Goal: Use online tool/utility: Utilize a website feature to perform a specific function

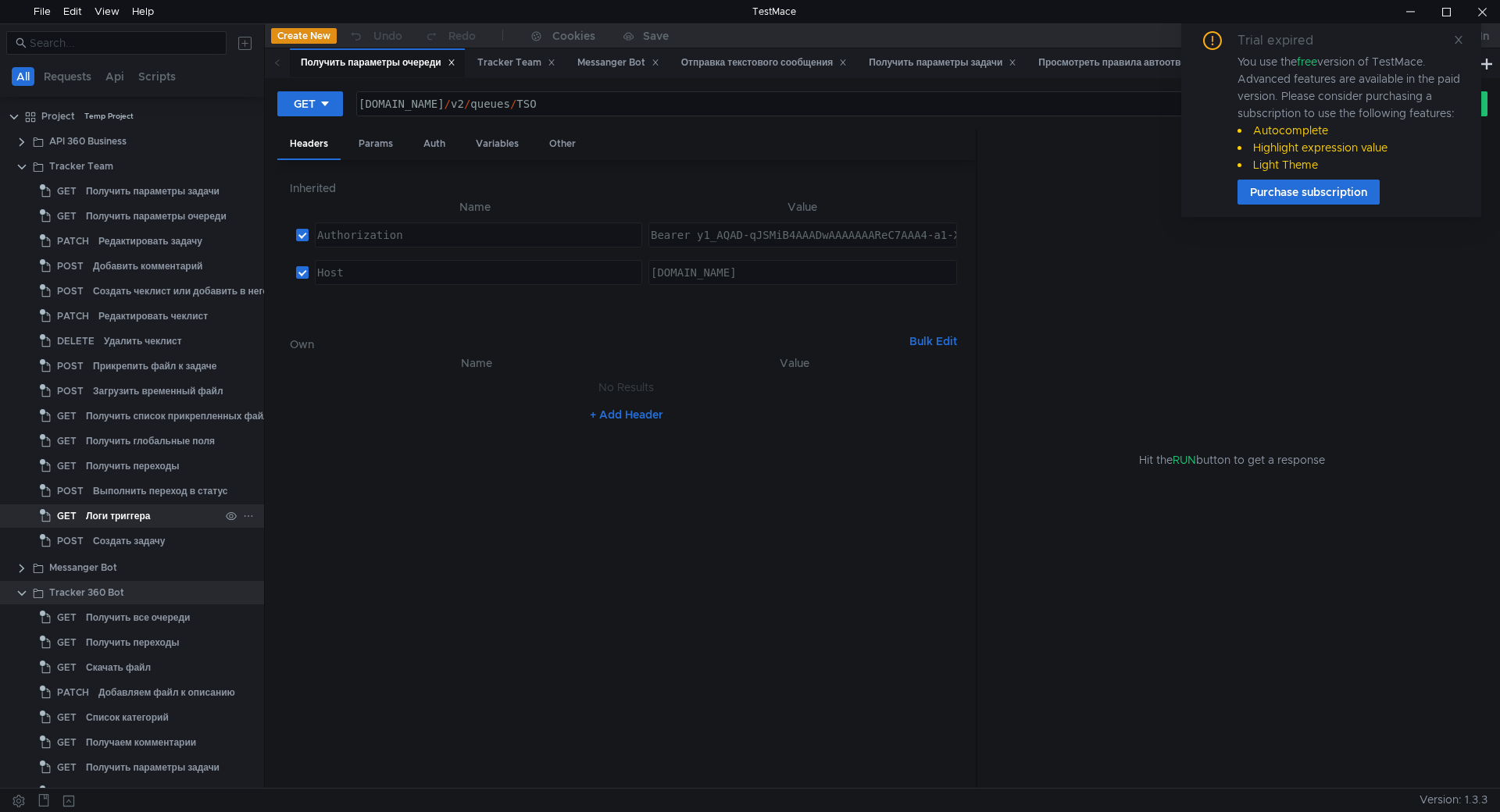
click at [152, 515] on div "Логи триггера" at bounding box center [153, 516] width 134 height 23
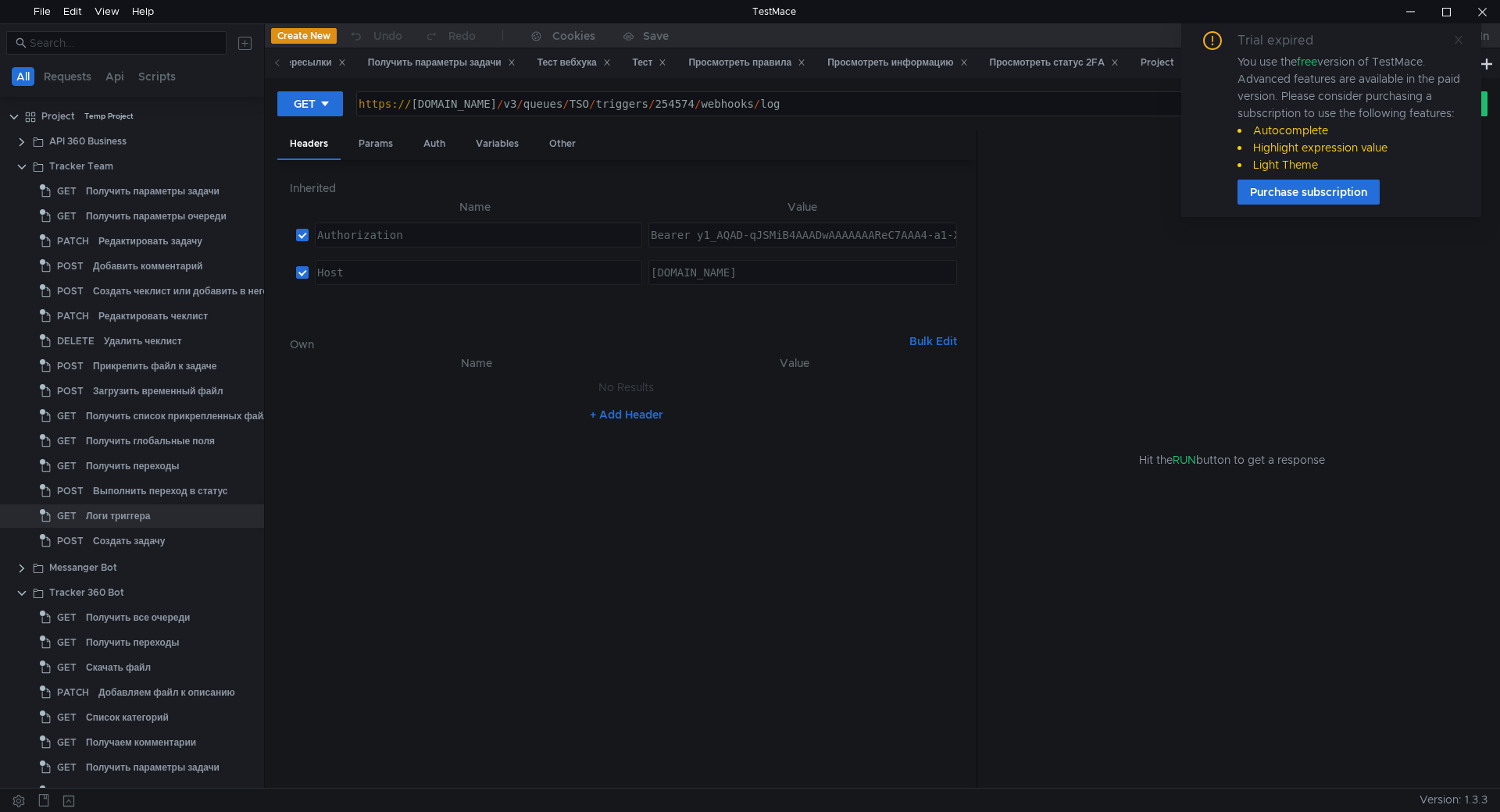
click at [1458, 39] on icon at bounding box center [1458, 40] width 7 height 7
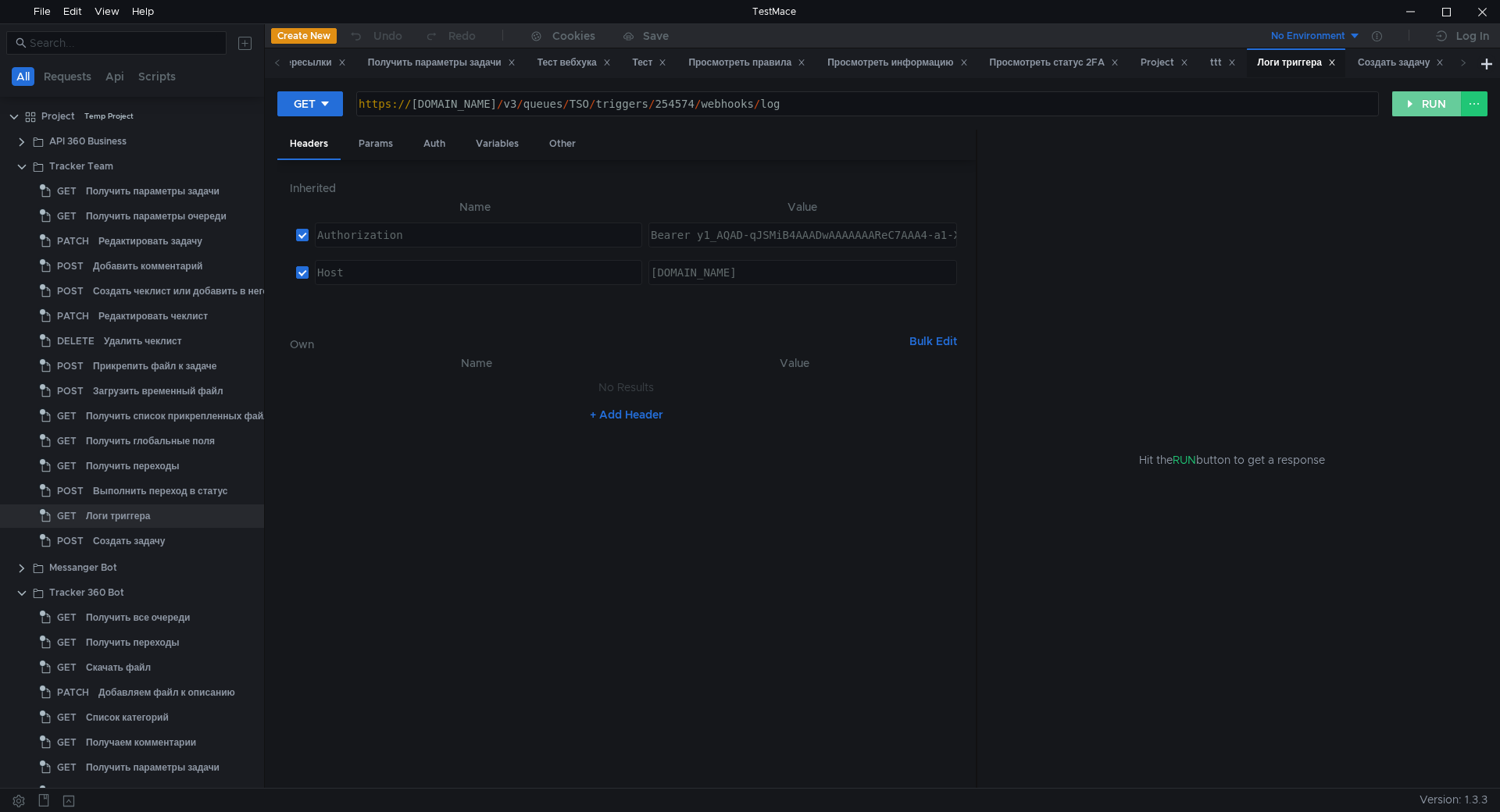
click at [1412, 104] on button "RUN" at bounding box center [1427, 104] width 69 height 25
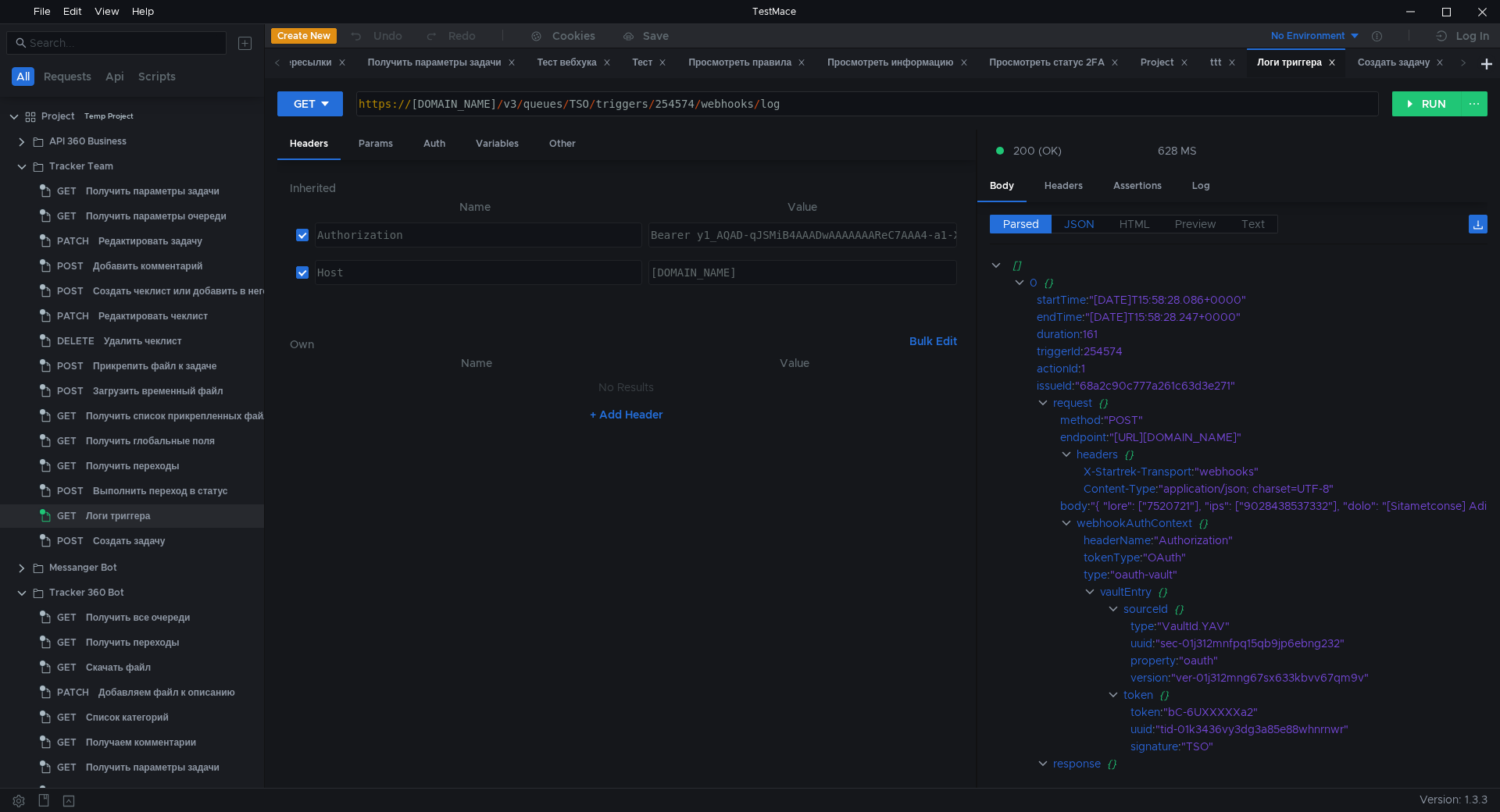
click at [1085, 233] on label "JSON" at bounding box center [1079, 224] width 55 height 19
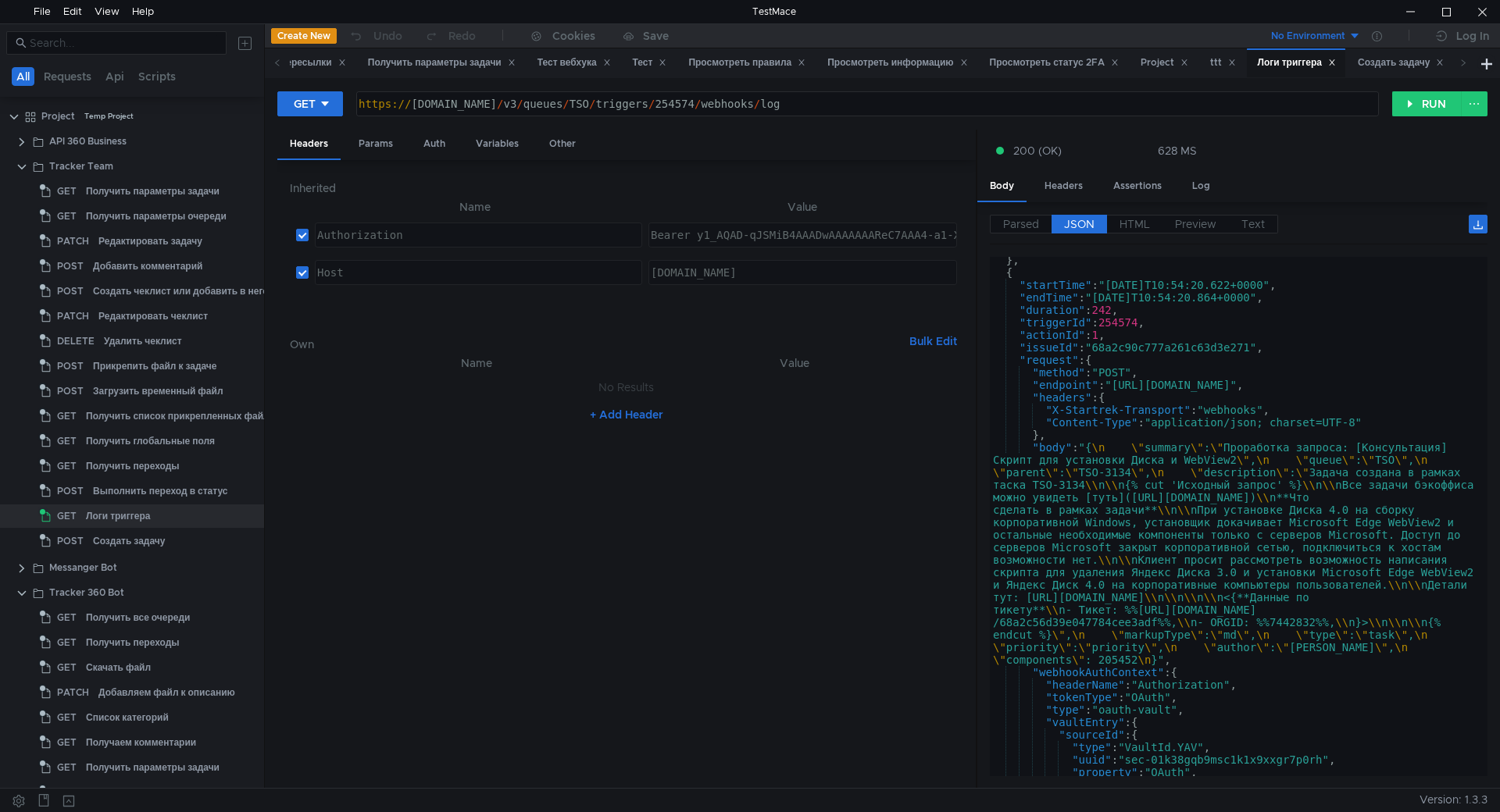
scroll to position [1967, 0]
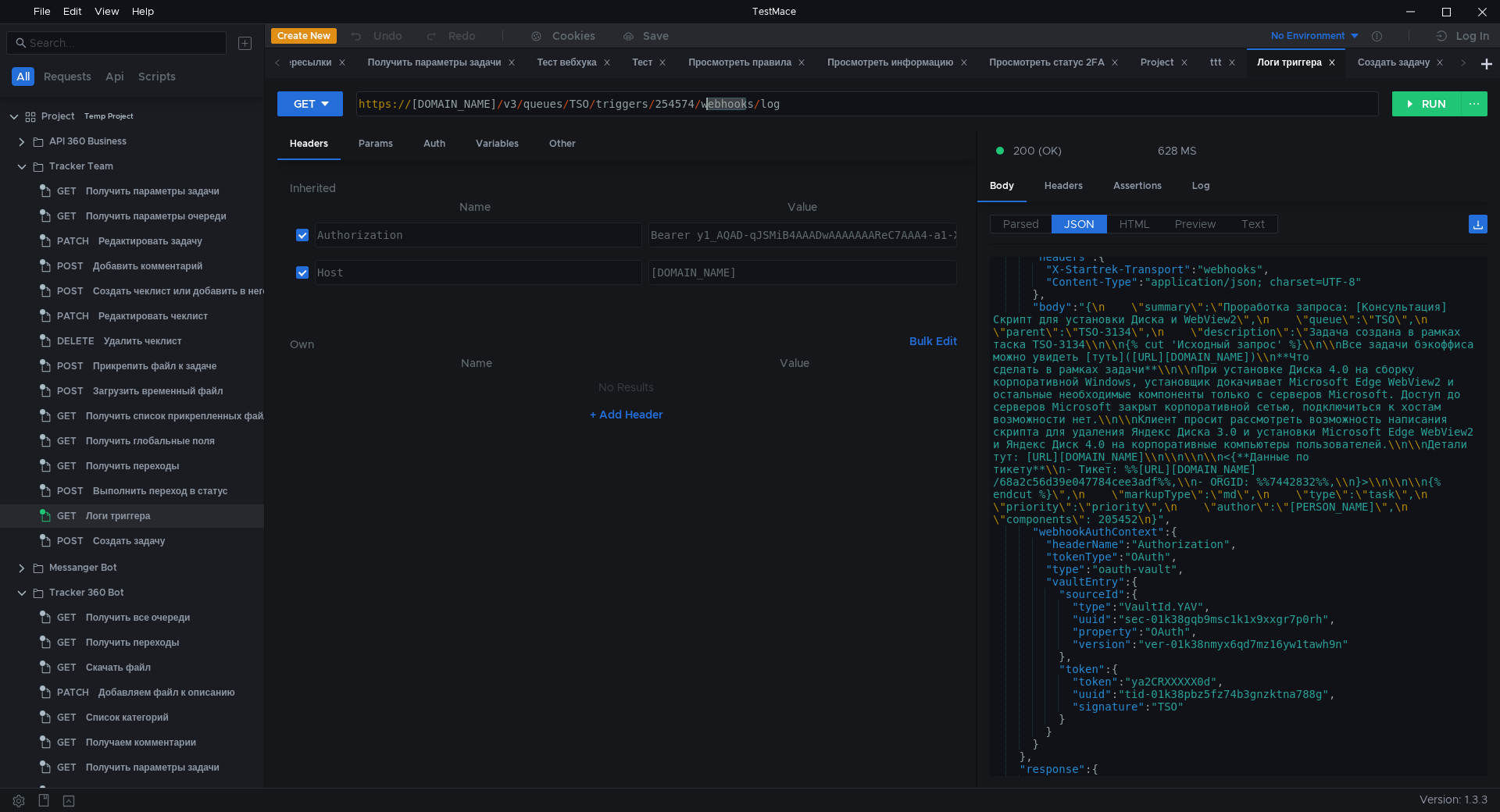
drag, startPoint x: 745, startPoint y: 105, endPoint x: 707, endPoint y: 108, distance: 38.1
click at [707, 108] on div "https:// st-api.yandex-team.ru / v3 / queues / TSO / triggers / 254574 / webhoo…" at bounding box center [866, 116] width 1021 height 37
paste textarea "2049"
type textarea "https://st-api.yandex-team.ru/v3/queues/TSO/triggers/252049/webhooks/log"
click at [1427, 94] on button "RUN" at bounding box center [1427, 104] width 69 height 25
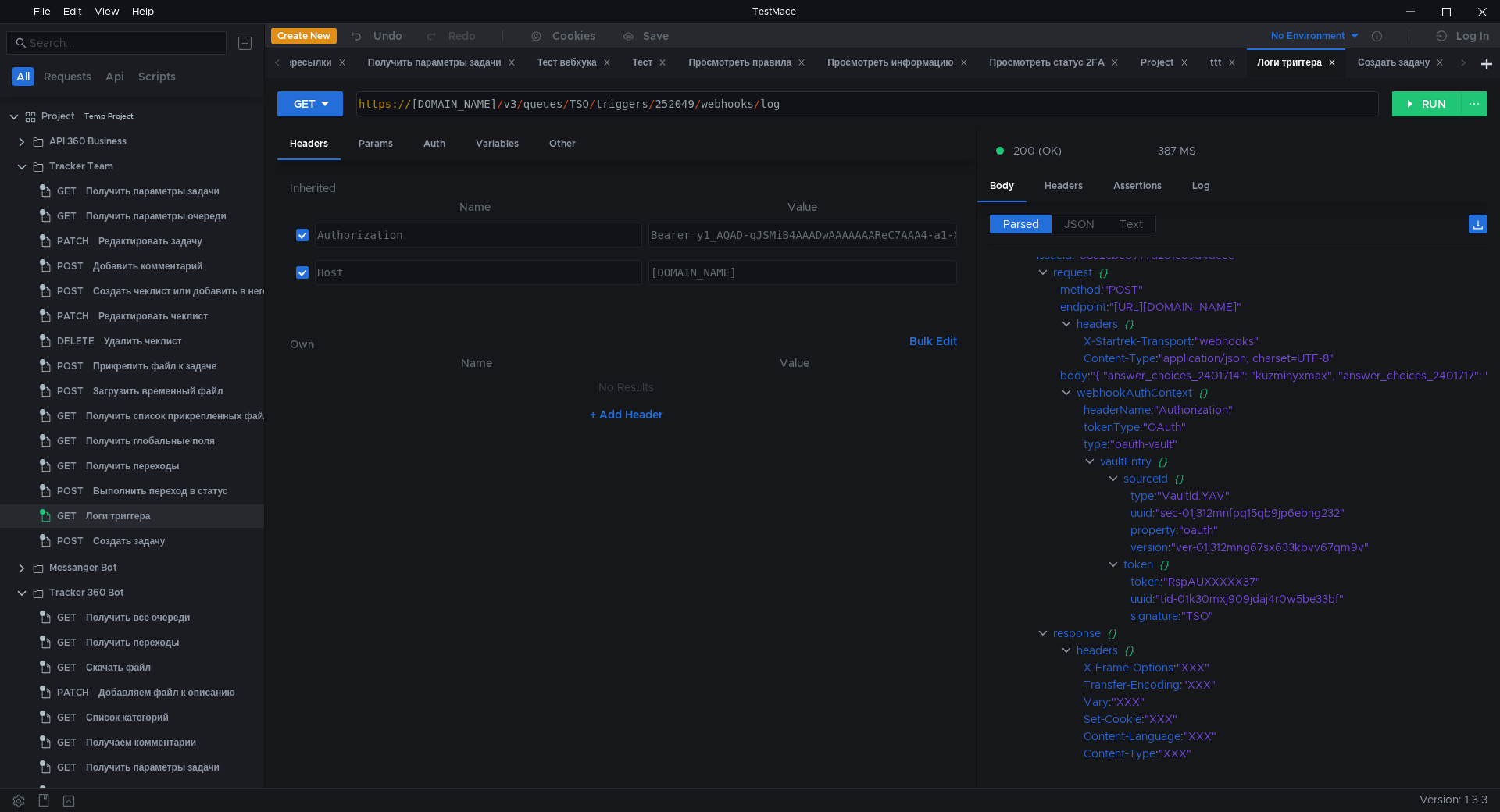
scroll to position [0, 0]
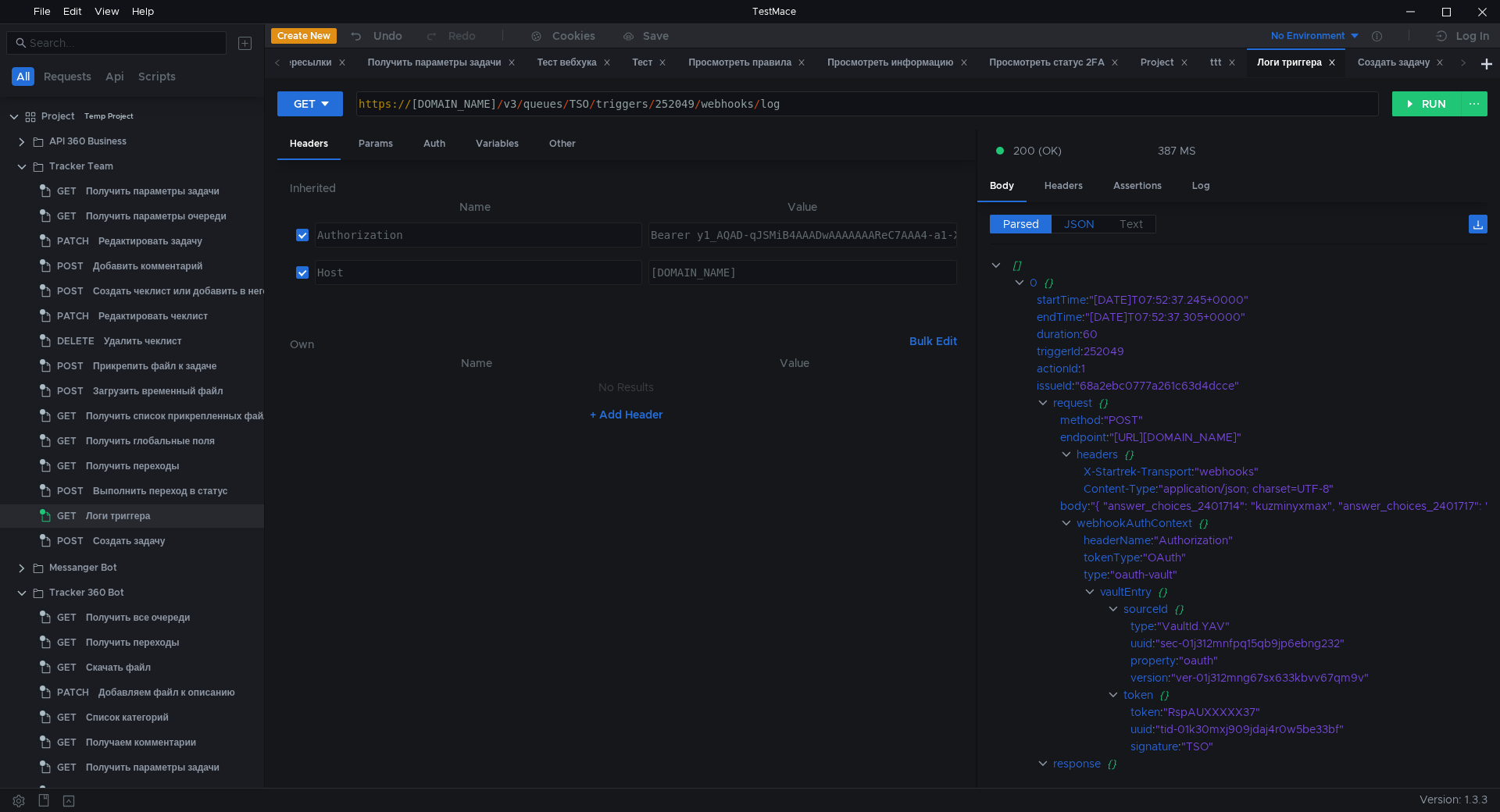
click at [1086, 223] on span "JSON" at bounding box center [1079, 224] width 31 height 14
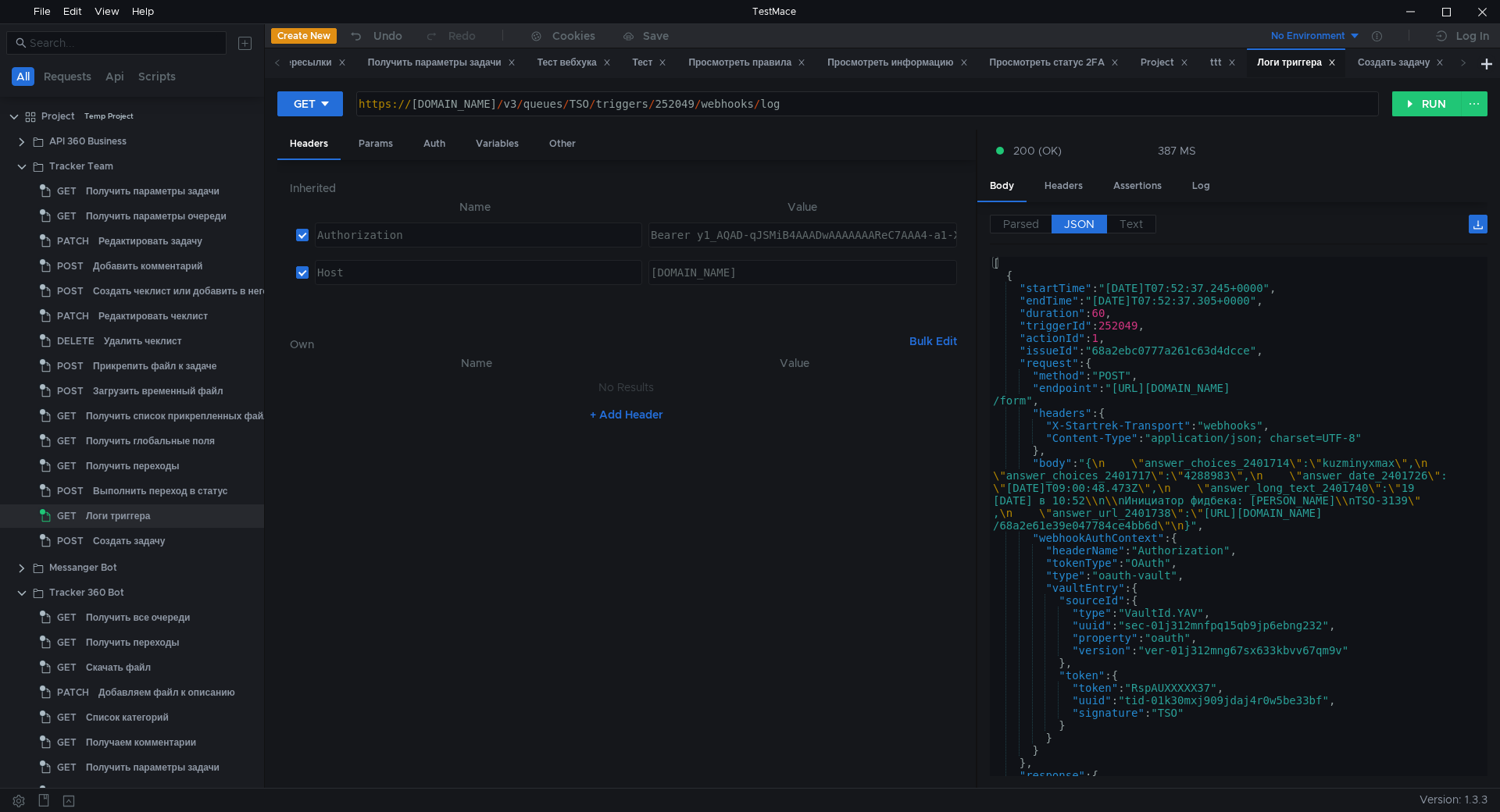
click at [1172, 414] on div "[ { "startTime" : "2025-08-19T07:52:37.245+0000" , "endTime" : "2025-08-19T07:5…" at bounding box center [1235, 526] width 491 height 538
click at [1157, 361] on div "[ { "startTime" : "2025-08-19T07:52:37.245+0000" , "endTime" : "2025-08-19T07:5…" at bounding box center [1235, 529] width 491 height 545
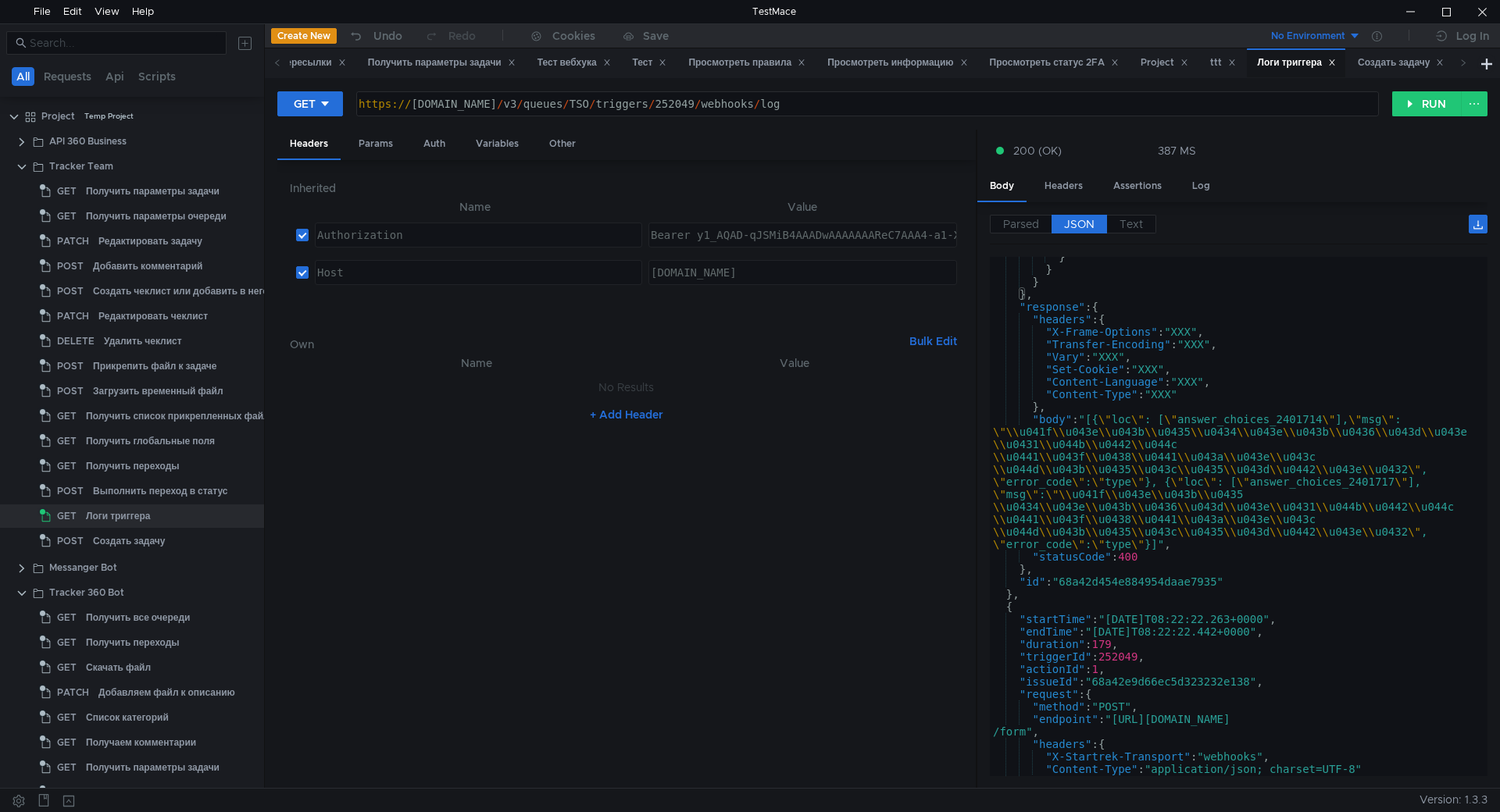
scroll to position [469, 0]
click at [1241, 557] on div "} } } } , "response" : { "headers" : { "X-Frame-Options" : "XXX" , "Transfer-En…" at bounding box center [1235, 523] width 491 height 545
type textarea ""statusCode": 400"
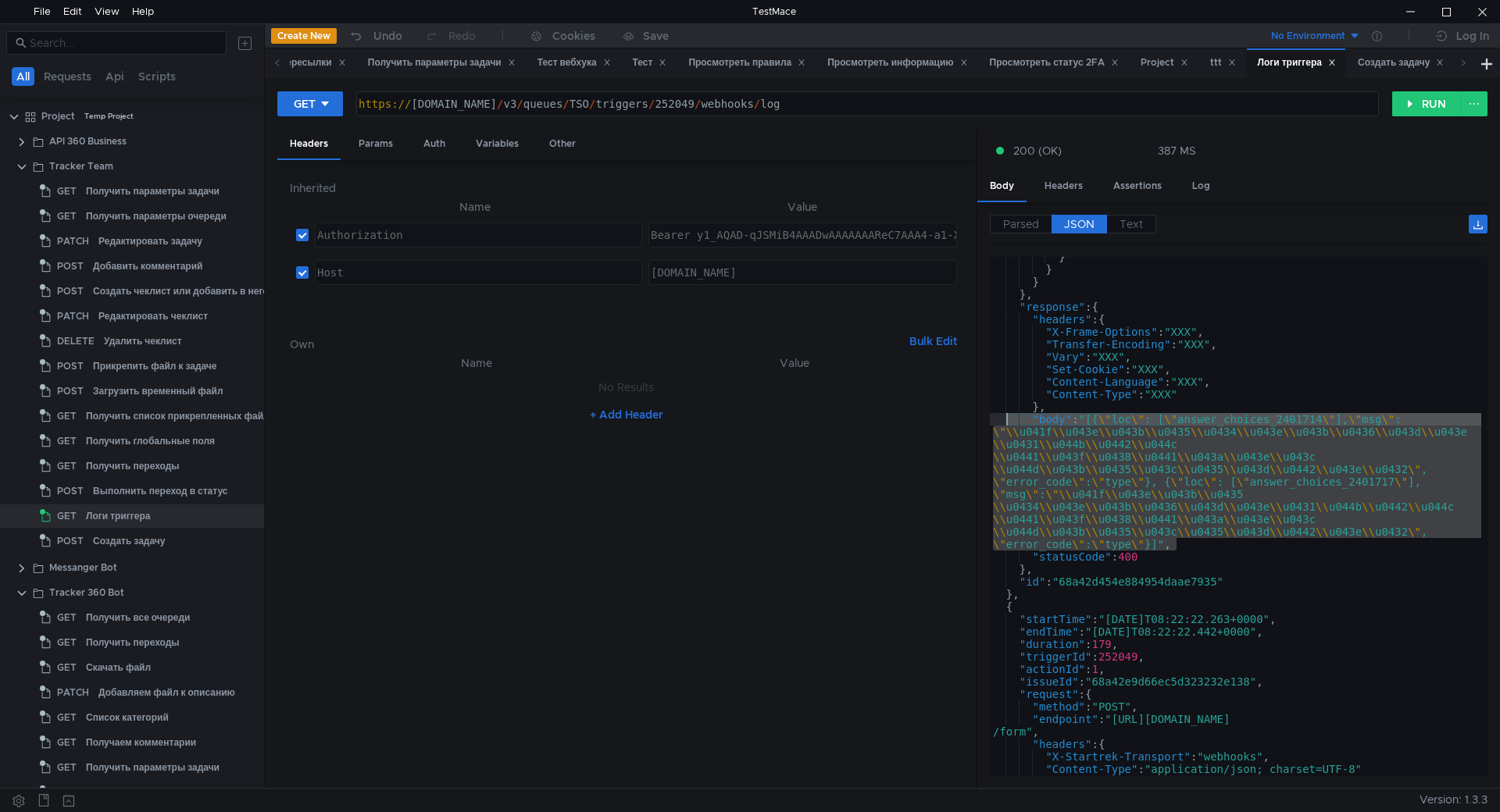
drag, startPoint x: 1184, startPoint y: 548, endPoint x: 1006, endPoint y: 418, distance: 220.4
click at [1006, 418] on div "} } } } , "response" : { "headers" : { "X-Frame-Options" : "XXX" , "Transfer-En…" at bounding box center [1235, 523] width 491 height 545
click at [1151, 483] on div "} } } } , "response" : { "headers" : { "X-Frame-Options" : "XXX" , "Transfer-En…" at bounding box center [1235, 516] width 491 height 519
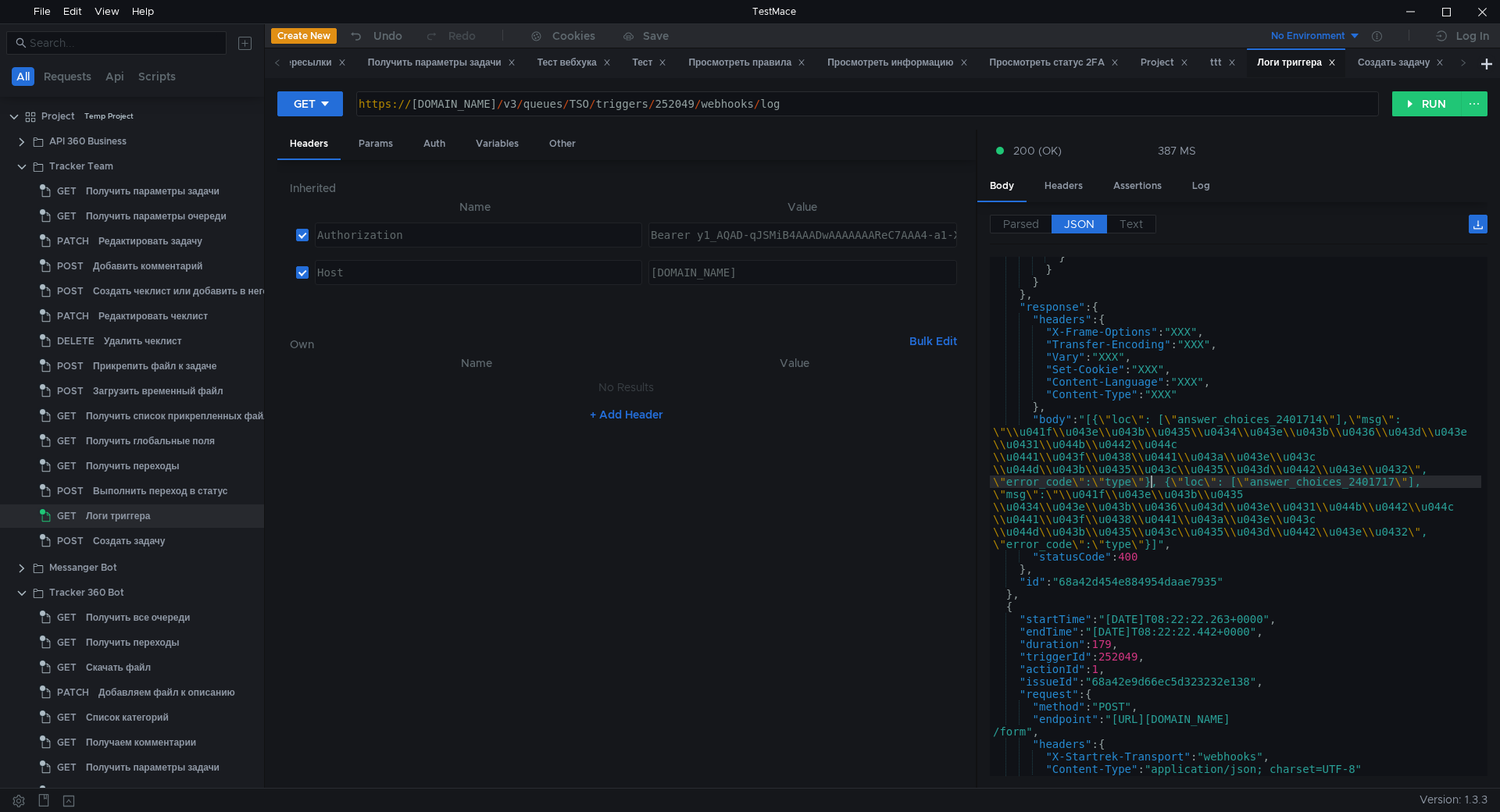
click at [1228, 457] on div "} } } } , "response" : { "headers" : { "X-Frame-Options" : "XXX" , "Transfer-En…" at bounding box center [1235, 523] width 491 height 545
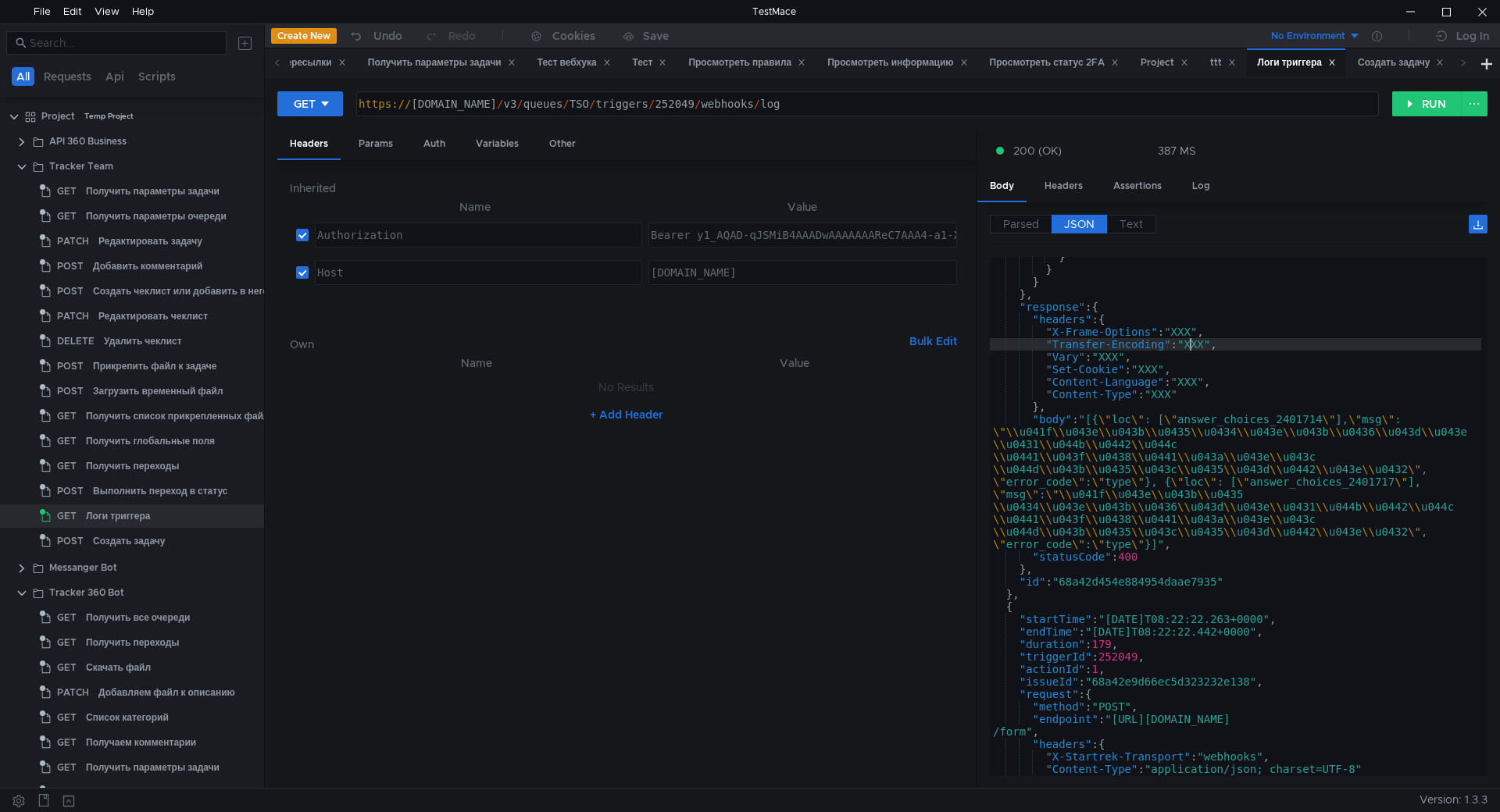
click at [1192, 339] on div "} } } } , "response" : { "headers" : { "X-Frame-Options" : "XXX" , "Transfer-En…" at bounding box center [1235, 523] width 491 height 545
type textarea ""Transfer-Encoding": "XXX","
click at [1136, 228] on span "Text" at bounding box center [1131, 224] width 23 height 14
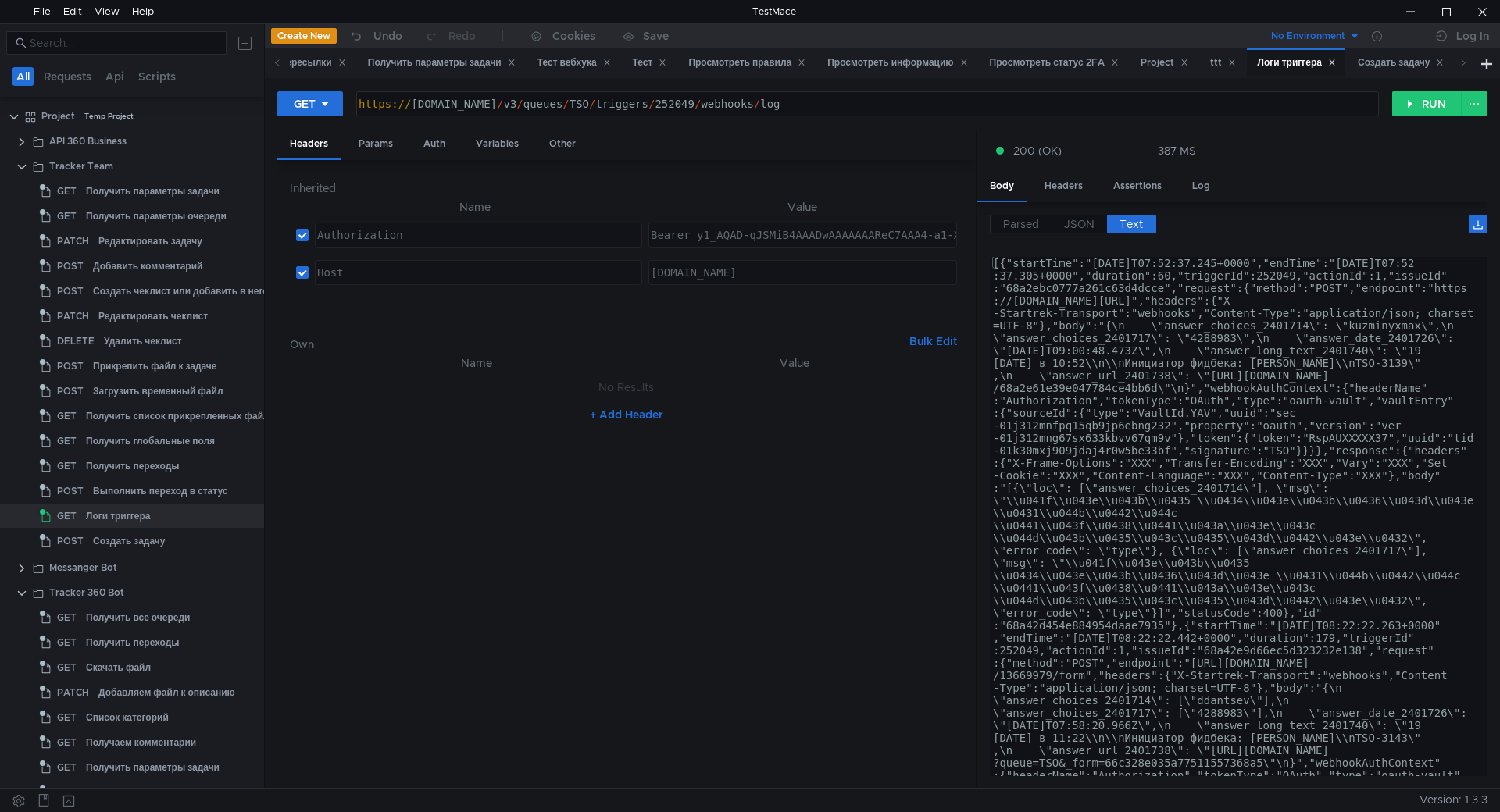
click at [1471, 6] on div at bounding box center [1482, 12] width 36 height 23
click at [338, 811] on html "File Edit View Help TestMace All Requests Api Scripts Project Temp Project API …" at bounding box center [750, 406] width 1500 height 812
